Goal: Task Accomplishment & Management: Manage account settings

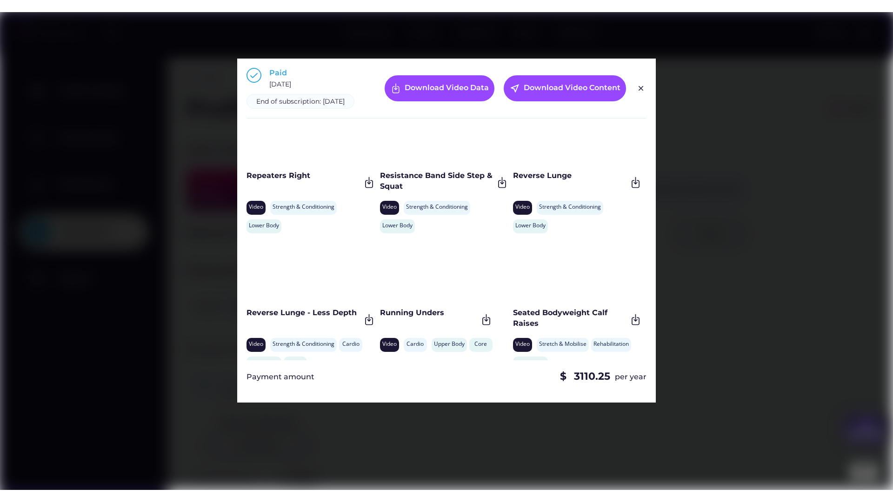
scroll to position [2372, 0]
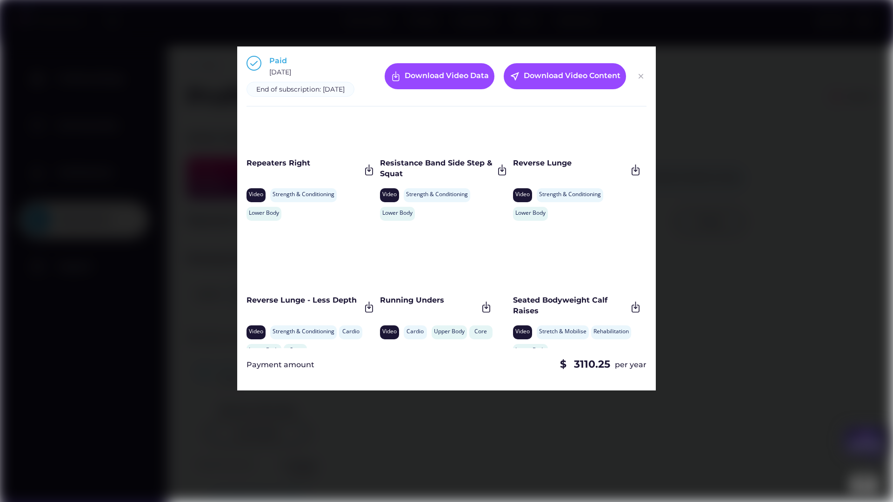
click at [646, 81] on img at bounding box center [640, 76] width 11 height 11
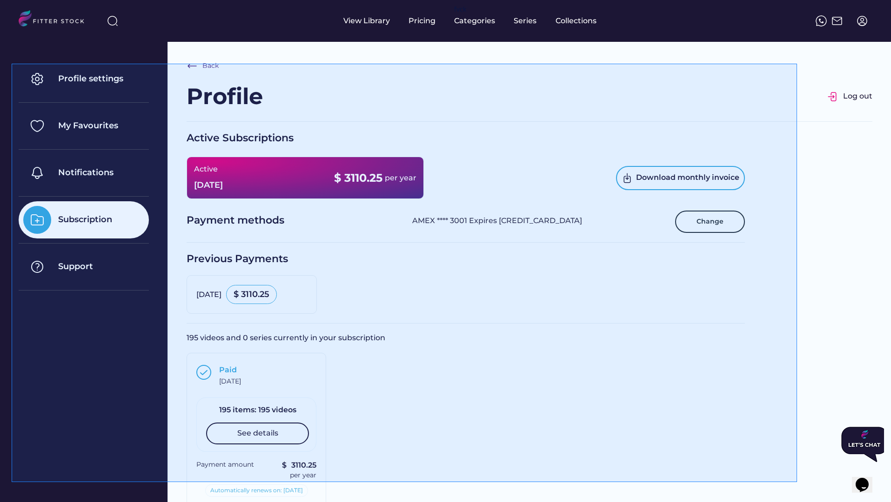
drag, startPoint x: 12, startPoint y: 64, endPoint x: 797, endPoint y: 482, distance: 889.7
click at [797, 482] on div at bounding box center [445, 251] width 891 height 502
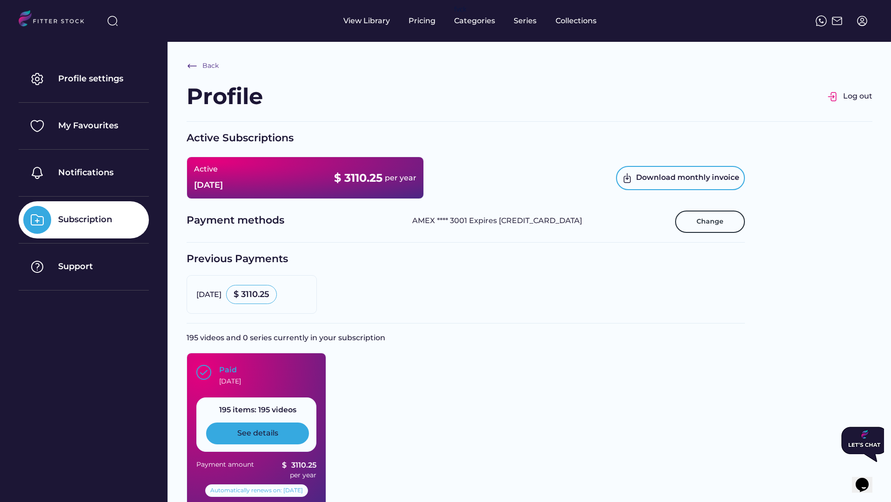
click at [263, 427] on div "See details" at bounding box center [257, 433] width 103 height 21
click at [245, 437] on div "See details" at bounding box center [257, 433] width 41 height 10
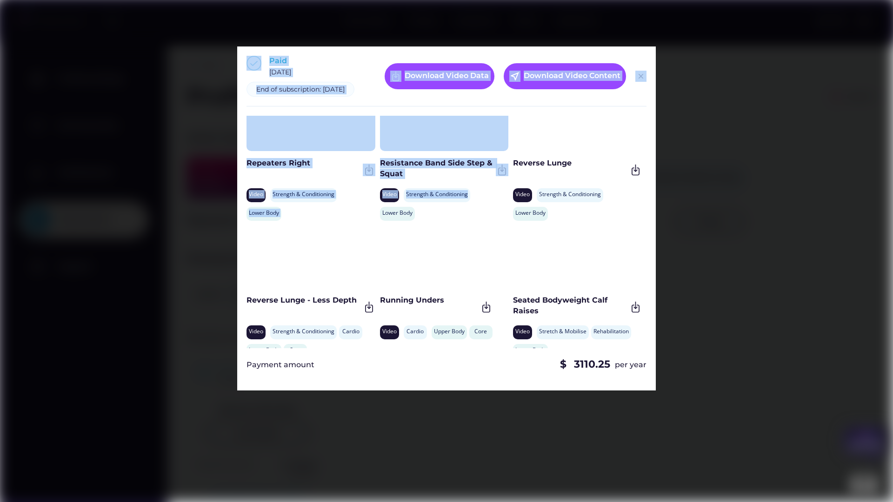
drag, startPoint x: 215, startPoint y: 40, endPoint x: 510, endPoint y: 213, distance: 342.5
click at [510, 213] on body "**********" at bounding box center [446, 251] width 893 height 502
click at [809, 153] on div at bounding box center [446, 251] width 893 height 502
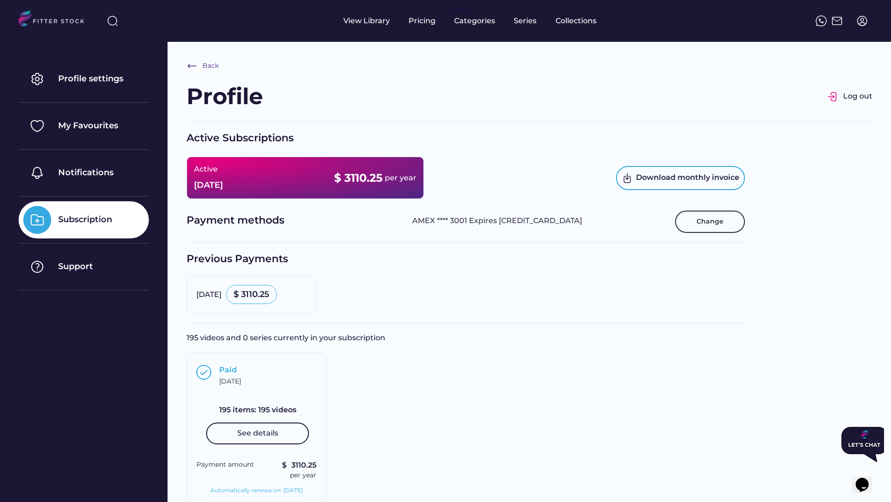
click at [254, 425] on div at bounding box center [445, 251] width 891 height 502
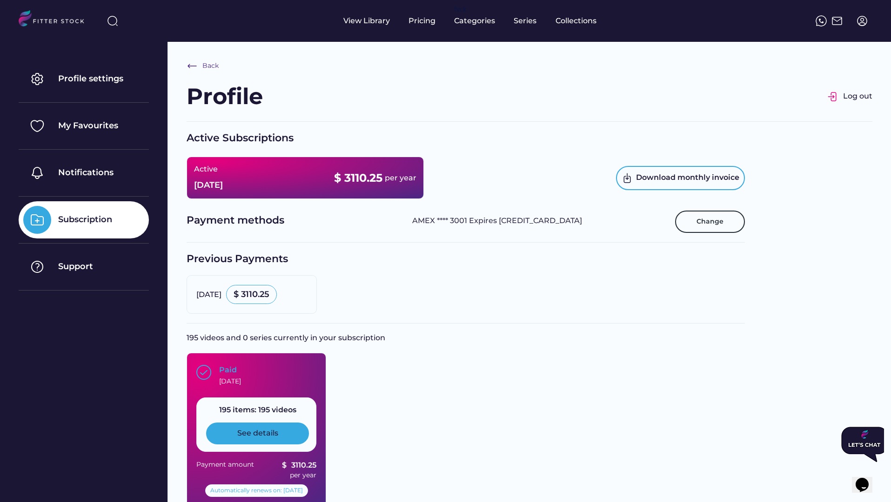
click at [254, 432] on div "See details" at bounding box center [257, 433] width 41 height 10
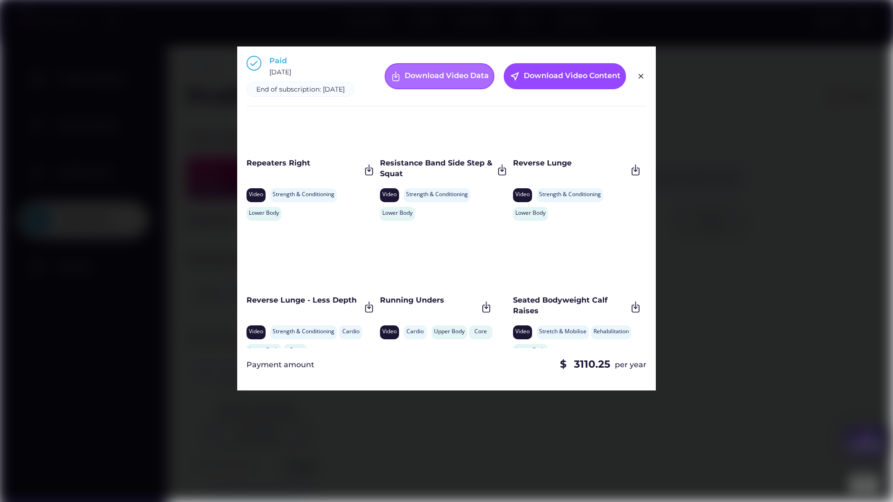
click at [421, 78] on div "Download Video Data" at bounding box center [447, 76] width 84 height 11
